Goal: Task Accomplishment & Management: Manage account settings

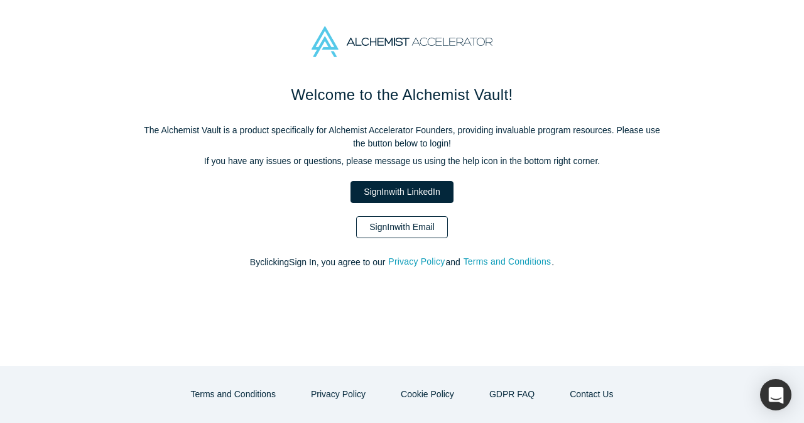
click at [388, 237] on link "Sign In with Email" at bounding box center [402, 227] width 92 height 22
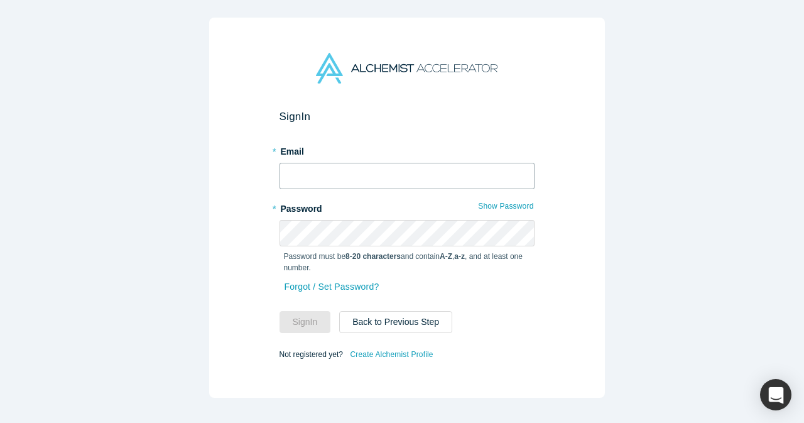
type input "[EMAIL_ADDRESS][DOMAIN_NAME]"
